Goal: Task Accomplishment & Management: Complete application form

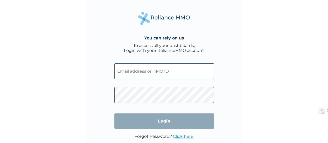
click at [143, 69] on input "text" at bounding box center [164, 71] width 100 height 16
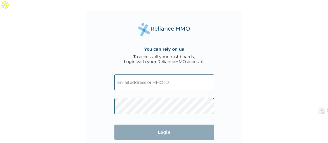
paste input "ACH/10432/A"
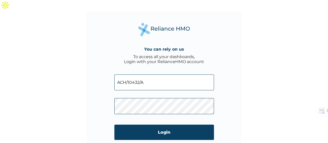
type input "ACH/10432/A"
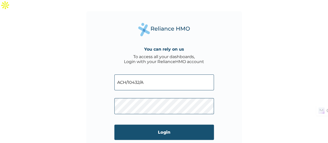
click at [132, 125] on input "Login" at bounding box center [164, 132] width 100 height 15
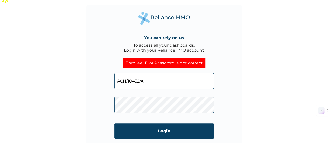
scroll to position [12, 0]
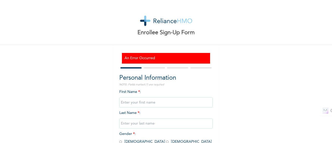
click at [140, 97] on input "text" at bounding box center [165, 102] width 93 height 10
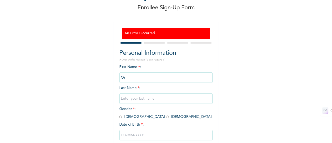
type input "O"
type input "[PERSON_NAME]"
type input "Agwu"
click at [121, 118] on span "Gender * : [DEMOGRAPHIC_DATA] [DEMOGRAPHIC_DATA]" at bounding box center [165, 112] width 92 height 11
click at [120, 117] on span "Gender * : [DEMOGRAPHIC_DATA] [DEMOGRAPHIC_DATA]" at bounding box center [165, 112] width 92 height 11
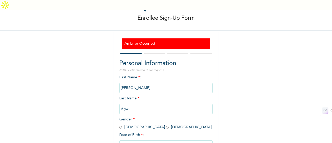
click at [119, 125] on input "radio" at bounding box center [120, 127] width 3 height 5
radio input "true"
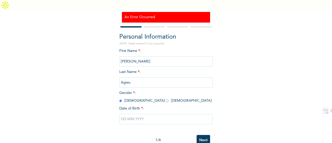
click at [134, 114] on input "text" at bounding box center [165, 119] width 93 height 10
select select "8"
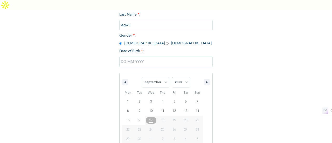
scroll to position [109, 0]
click at [187, 77] on select "2025 2024 2023 2022 2021 2020 2019 2018 2017 2016 2015 2014 2013 2012 2011 2010…" at bounding box center [181, 82] width 18 height 10
select select "1992"
click at [172, 77] on select "2025 2024 2023 2022 2021 2020 2019 2018 2017 2016 2015 2014 2013 2012 2011 2010…" at bounding box center [181, 82] width 18 height 10
click at [162, 77] on select "January February March April May June July August September October November De…" at bounding box center [156, 82] width 28 height 10
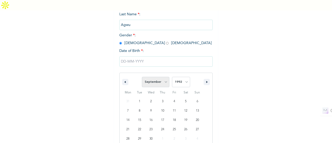
select select "10"
click at [142, 77] on select "January February March April May June July August September October November De…" at bounding box center [156, 82] width 28 height 10
type input "[DATE]"
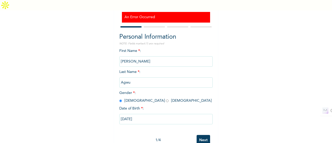
click at [204, 135] on input "Next" at bounding box center [203, 140] width 13 height 11
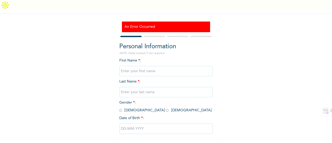
scroll to position [42, 0]
